Goal: Information Seeking & Learning: Learn about a topic

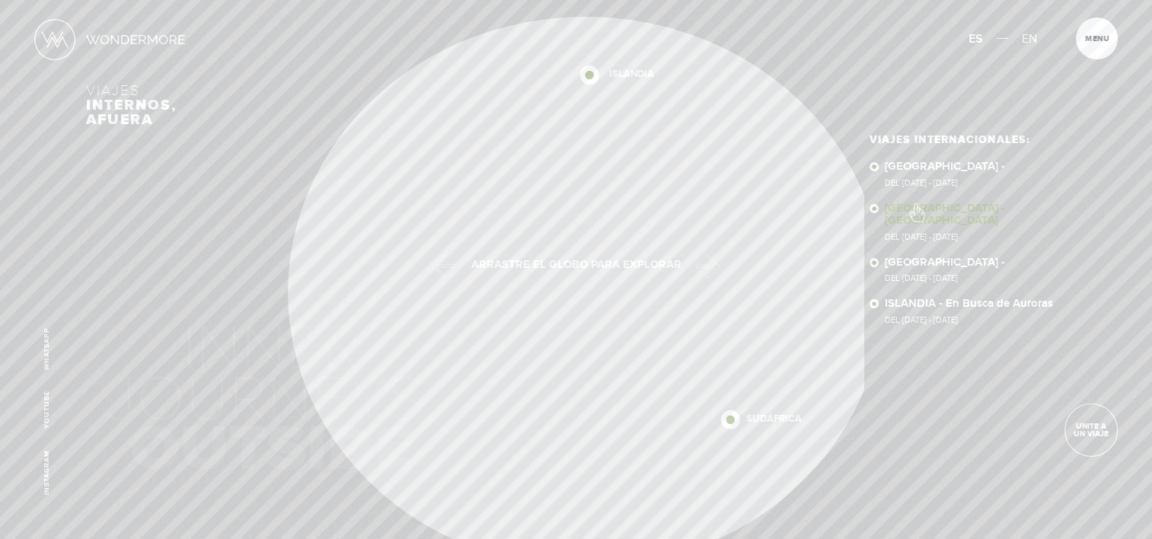
click at [916, 206] on link "NEPAL - NEPAL Del 11 - 23 NOV 2025" at bounding box center [975, 222] width 180 height 39
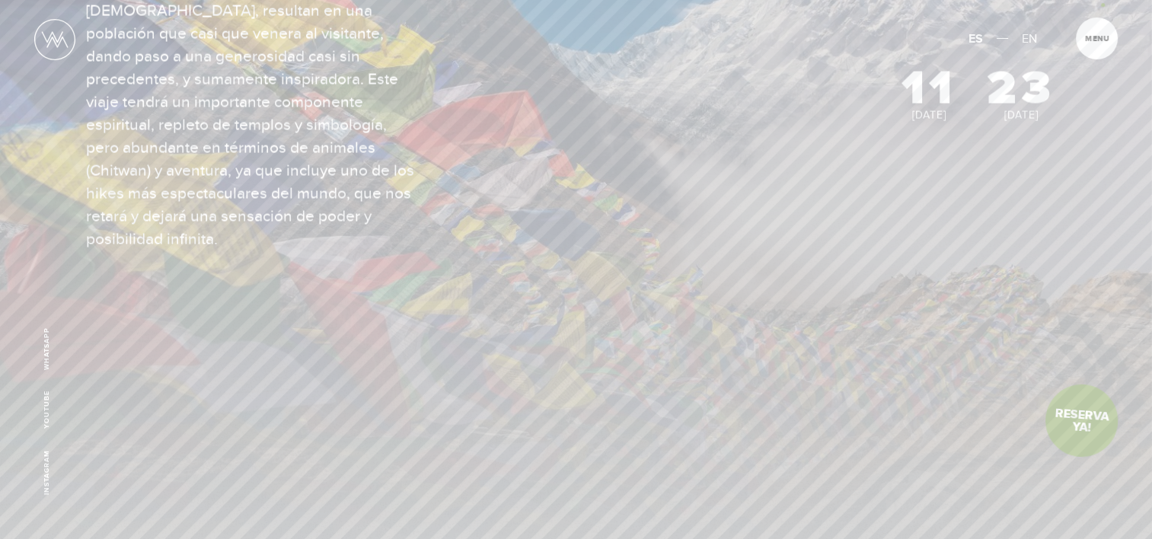
scroll to position [305, 0]
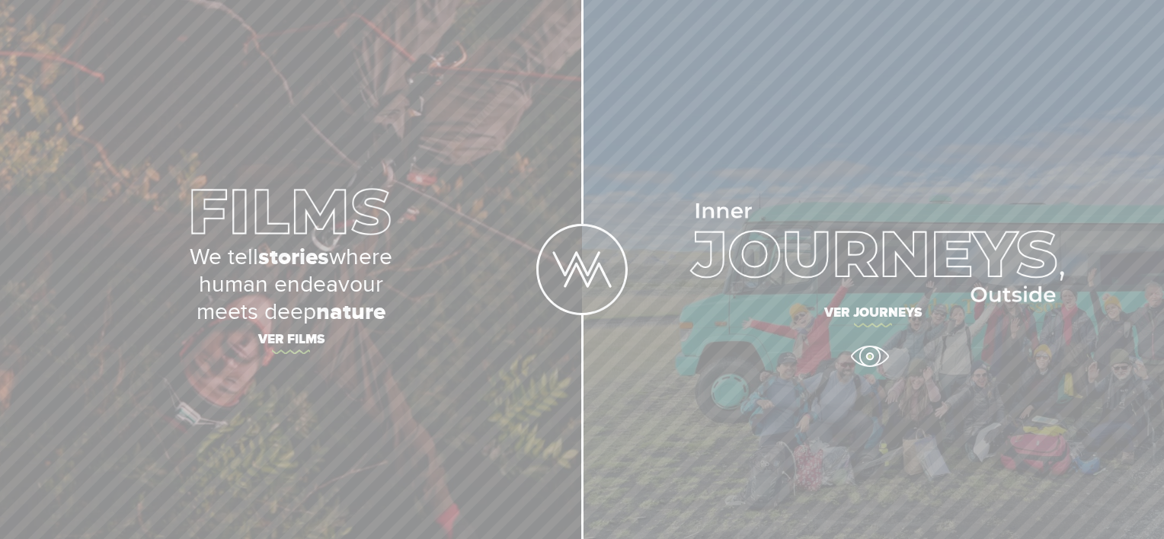
click at [869, 356] on link "Ver journeys" at bounding box center [873, 269] width 582 height 539
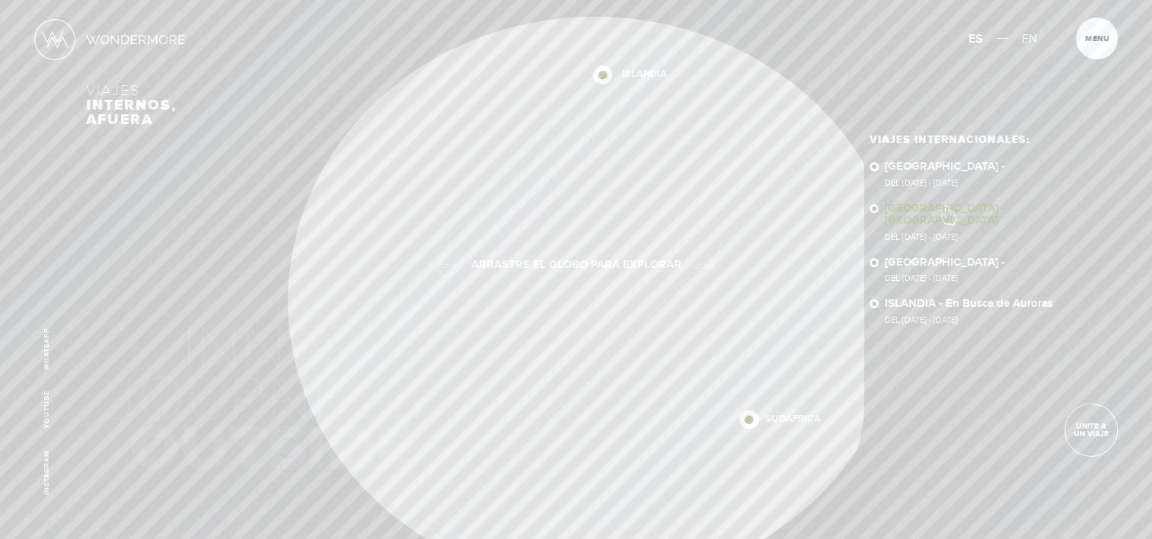
click at [947, 207] on link "NEPAL - NEPAL Del 11 - 23 NOV 2025" at bounding box center [975, 222] width 180 height 39
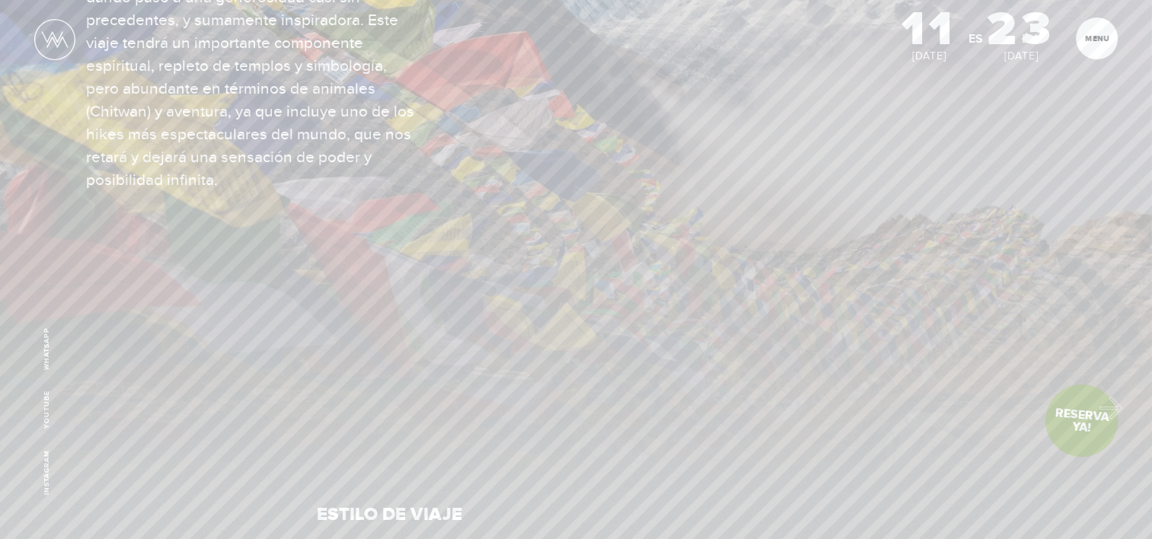
scroll to position [381, 0]
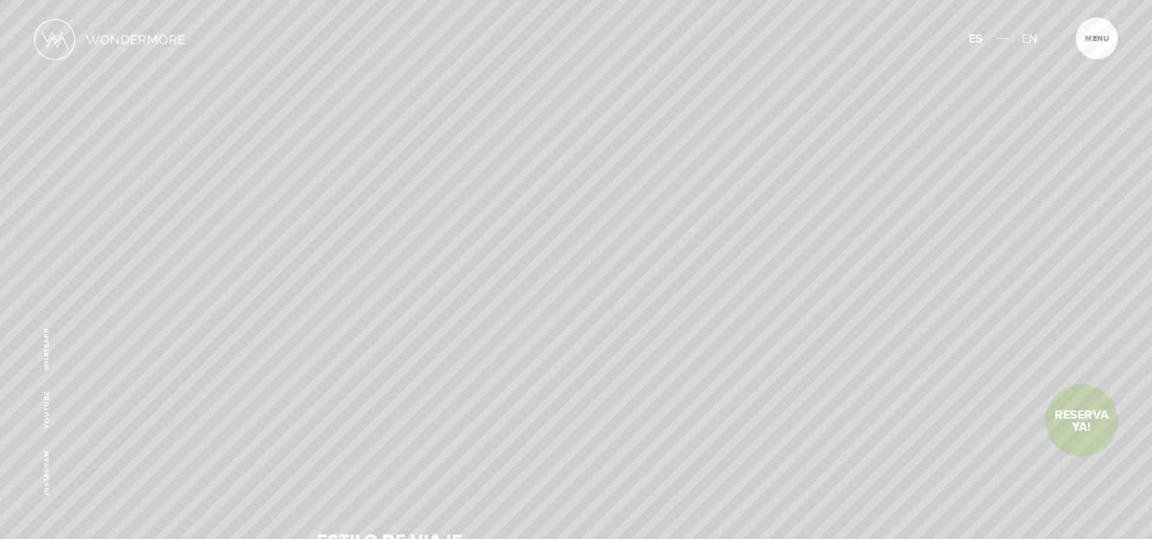
scroll to position [381, 0]
